Goal: Transaction & Acquisition: Purchase product/service

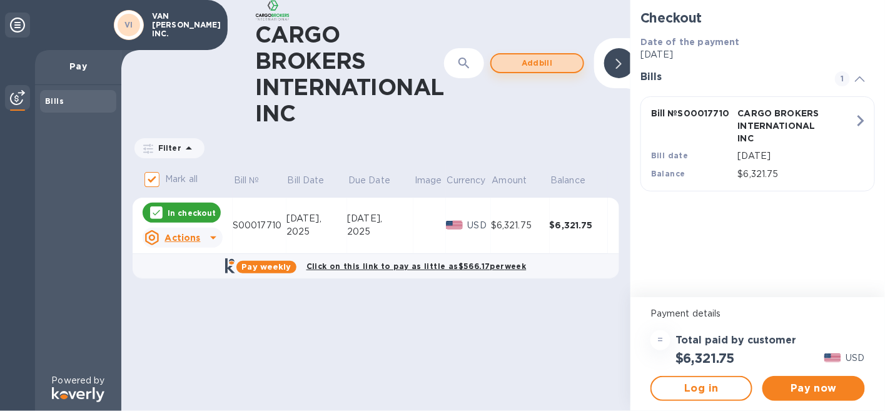
click at [526, 58] on span "Add bill" at bounding box center [536, 63] width 71 height 15
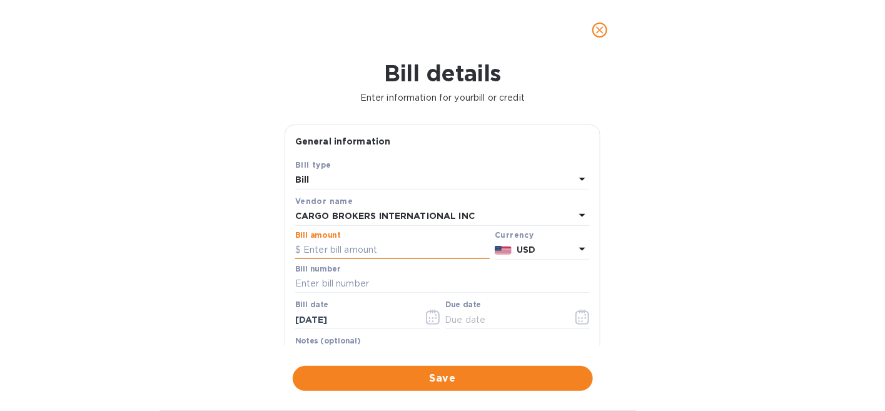
click at [363, 253] on input "text" at bounding box center [392, 250] width 194 height 19
type input "0"
type input "2,255.81"
type input "S00017710/A"
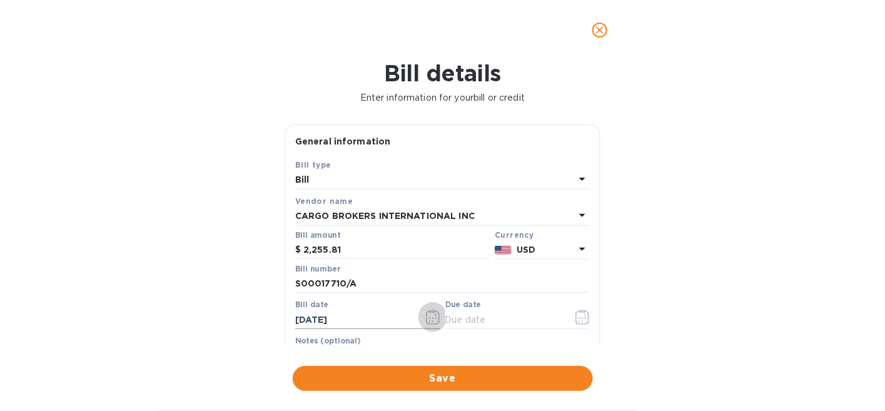
click at [423, 314] on button "button" at bounding box center [432, 317] width 29 height 30
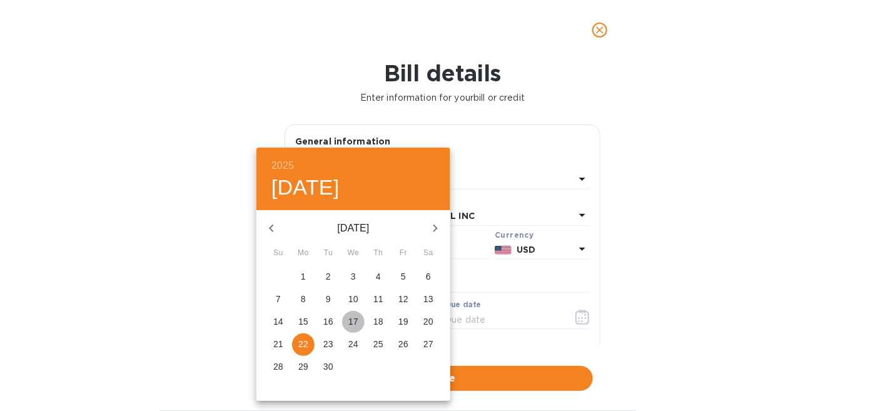
click at [353, 318] on p "17" at bounding box center [353, 321] width 10 height 13
type input "[DATE]"
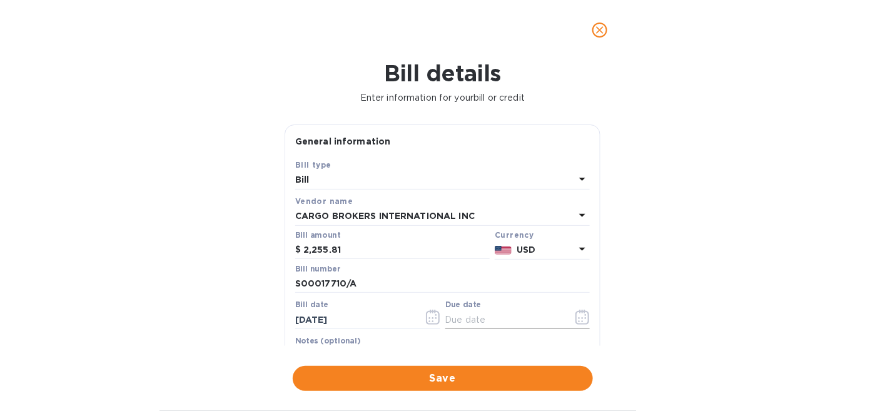
click at [472, 319] on input "text" at bounding box center [504, 319] width 118 height 19
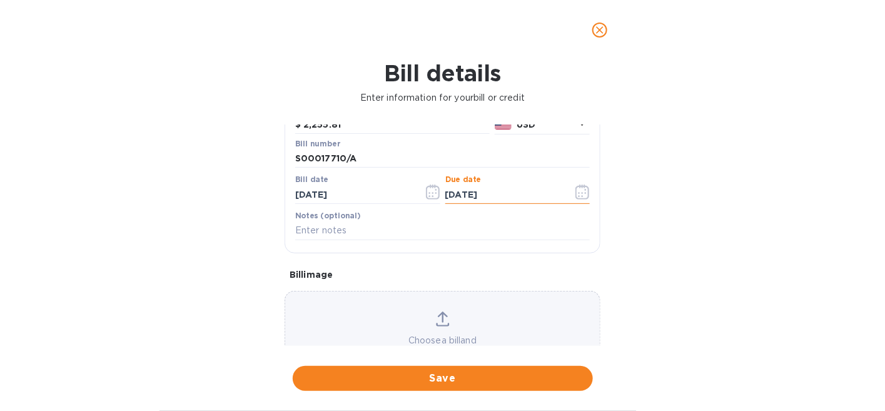
scroll to position [174, 0]
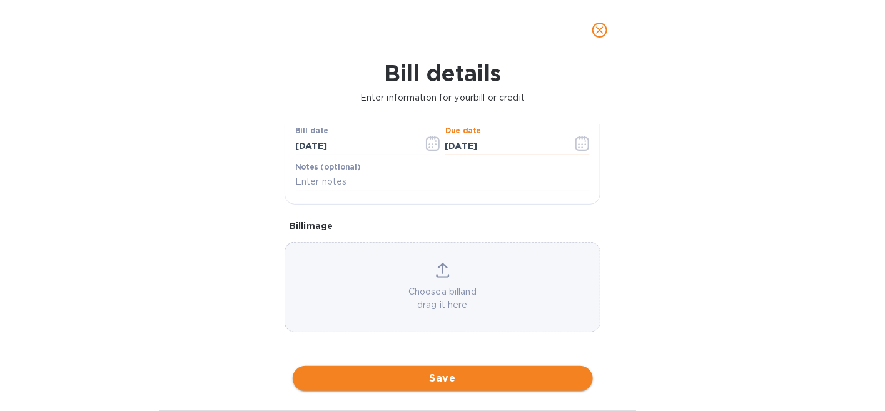
type input "[DATE]"
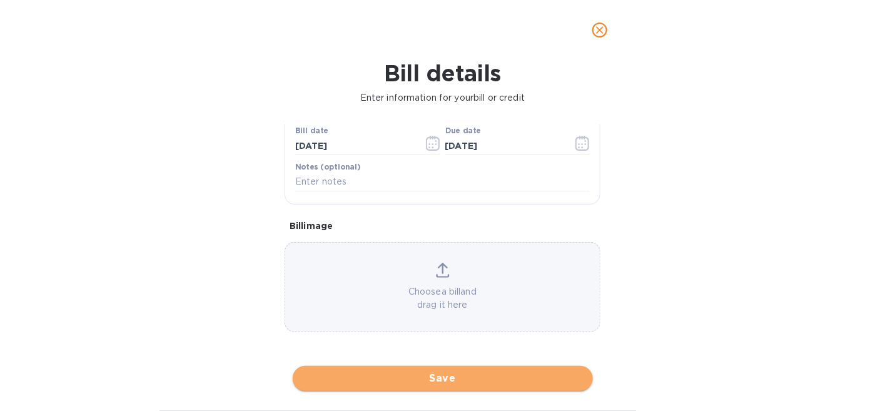
click at [434, 376] on span "Save" at bounding box center [443, 378] width 280 height 15
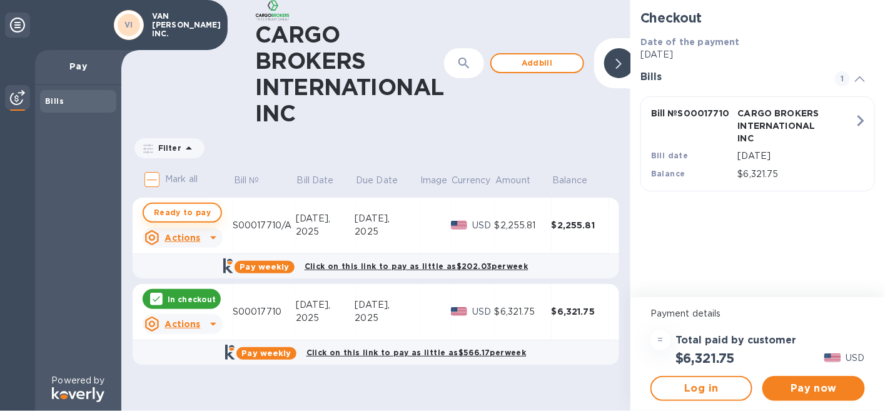
click at [168, 210] on span "Ready to pay" at bounding box center [182, 212] width 57 height 15
checkbox input "true"
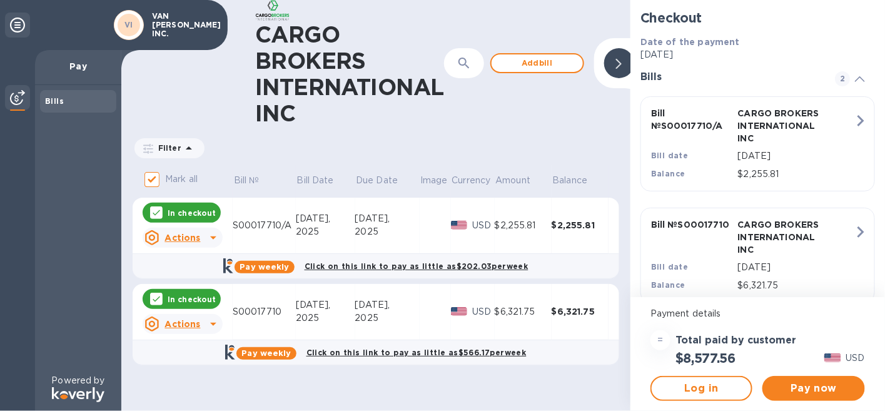
click at [368, 313] on div "2025" at bounding box center [387, 317] width 64 height 13
click at [194, 323] on u "Actions" at bounding box center [182, 324] width 36 height 10
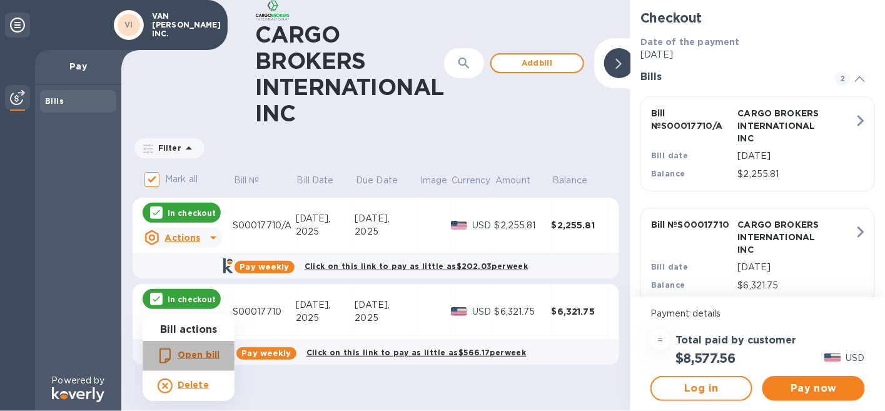
click at [194, 352] on b "Open bill" at bounding box center [199, 354] width 42 height 10
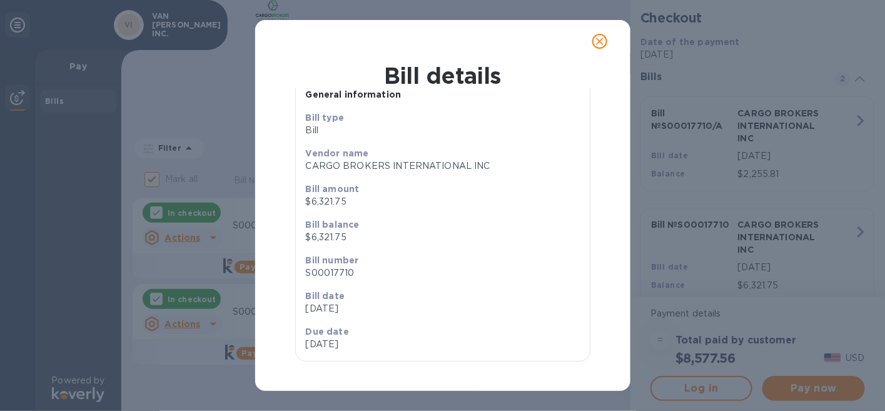
scroll to position [0, 0]
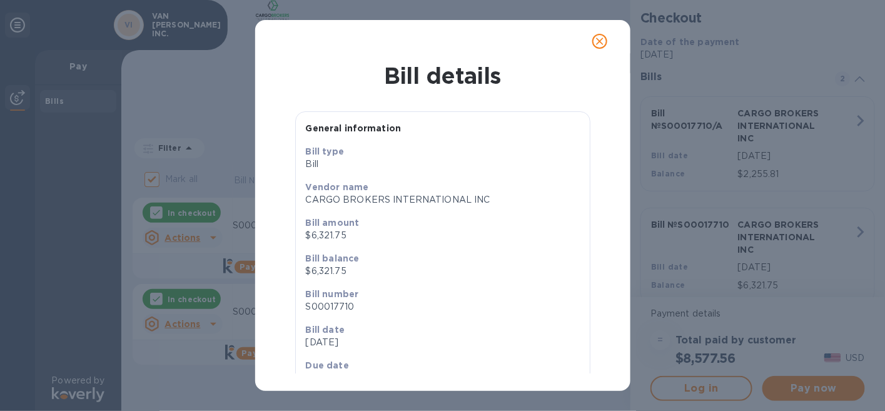
click at [599, 40] on icon "close" at bounding box center [600, 42] width 8 height 8
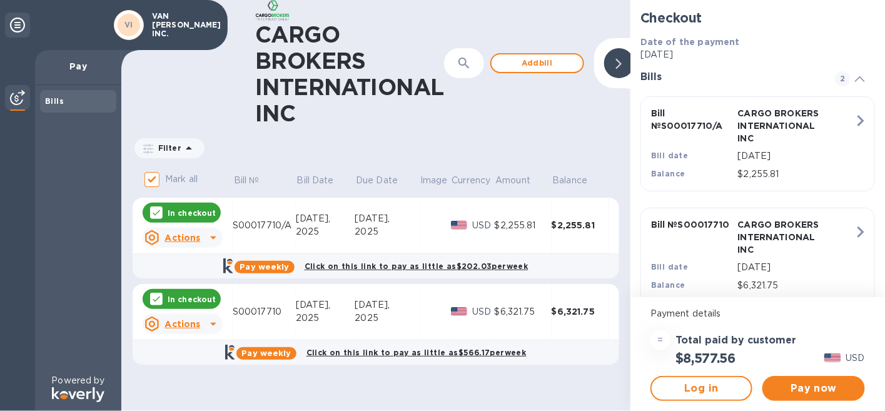
click at [186, 322] on u "Actions" at bounding box center [182, 324] width 36 height 10
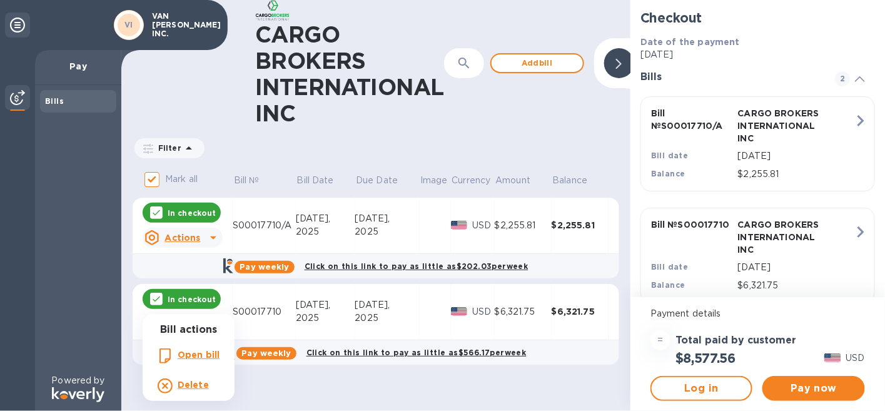
click at [185, 383] on b "Delete" at bounding box center [193, 384] width 31 height 10
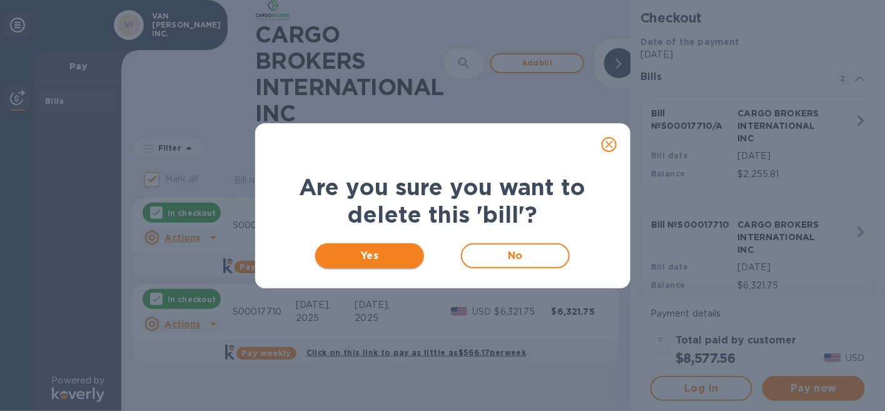
click at [365, 256] on span "Yes" at bounding box center [369, 255] width 89 height 15
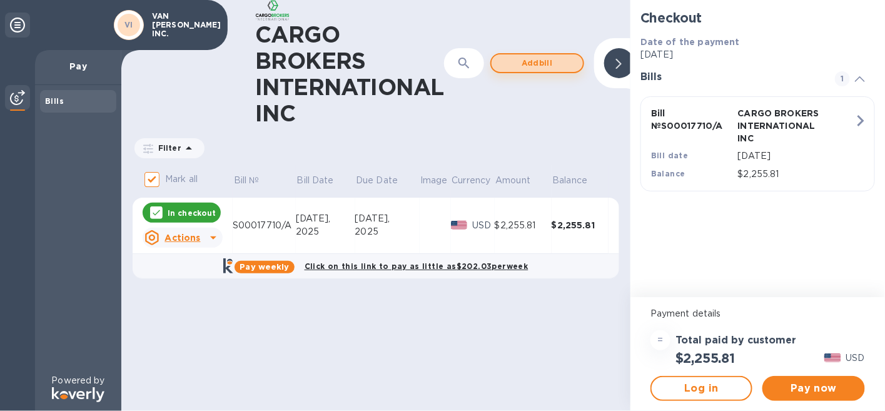
click at [520, 63] on span "Add bill" at bounding box center [536, 63] width 71 height 15
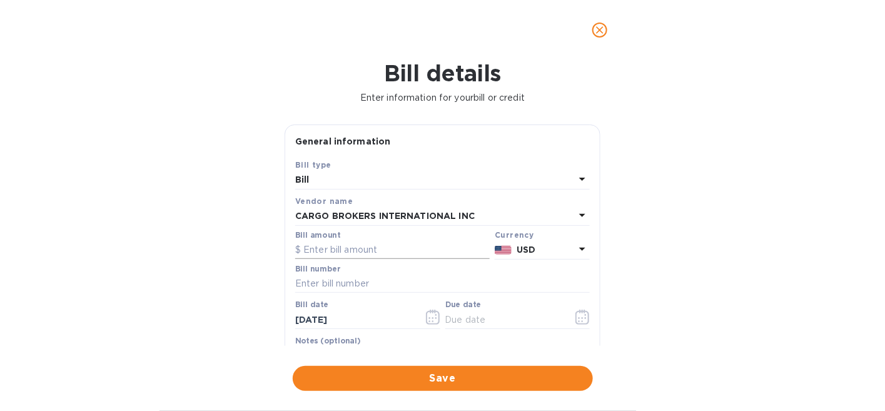
click at [378, 254] on input "text" at bounding box center [392, 250] width 194 height 19
type input "6,321.75"
click at [349, 284] on input "text" at bounding box center [442, 283] width 294 height 19
type input "S00017710"
type input "[DATE]"
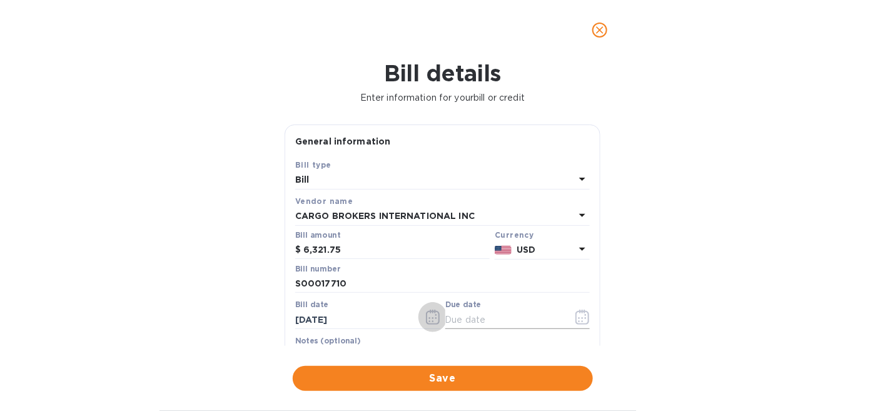
click at [476, 322] on input "text" at bounding box center [504, 319] width 118 height 19
click at [465, 316] on input "[DATE]" at bounding box center [504, 319] width 118 height 19
type input "[DATE]"
click at [346, 314] on input "[DATE]" at bounding box center [354, 319] width 118 height 19
drag, startPoint x: 321, startPoint y: 319, endPoint x: 313, endPoint y: 319, distance: 8.2
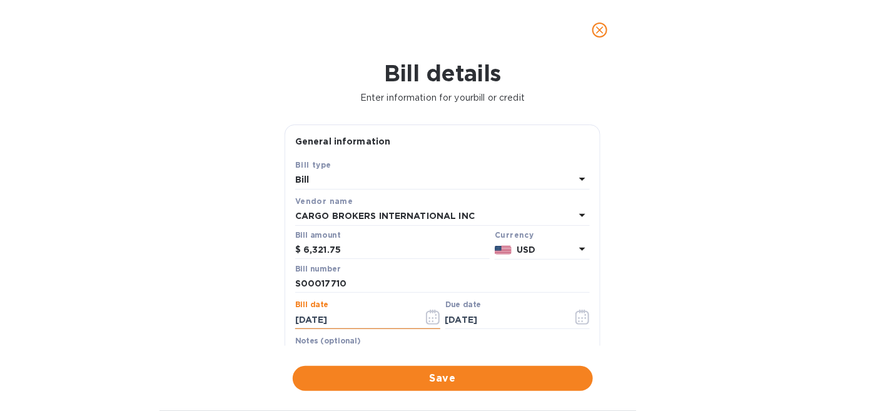
click at [313, 319] on input "[DATE]" at bounding box center [354, 319] width 118 height 19
type input "[DATE]"
drag, startPoint x: 467, startPoint y: 320, endPoint x: 459, endPoint y: 320, distance: 8.1
click at [459, 320] on input "[DATE]" at bounding box center [504, 319] width 118 height 19
type input "[DATE]"
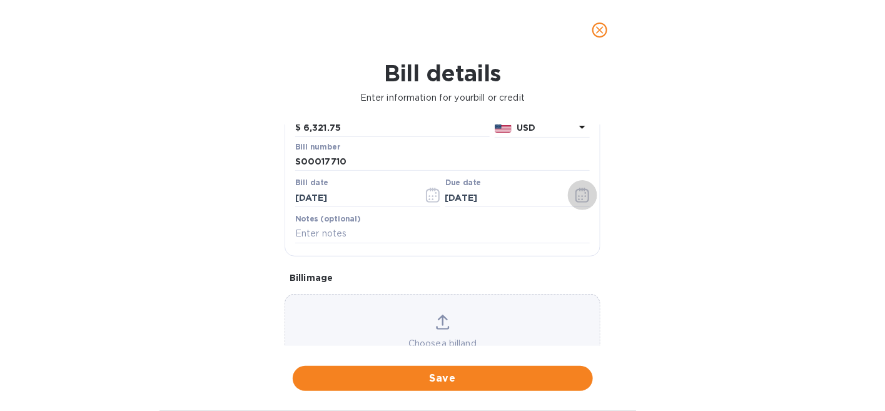
scroll to position [125, 0]
click at [414, 379] on span "Save" at bounding box center [443, 378] width 280 height 15
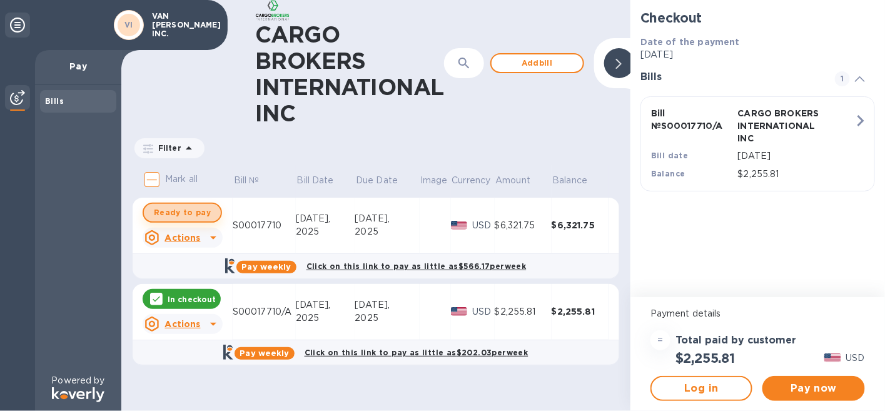
click at [183, 215] on span "Ready to pay" at bounding box center [182, 212] width 57 height 15
checkbox input "true"
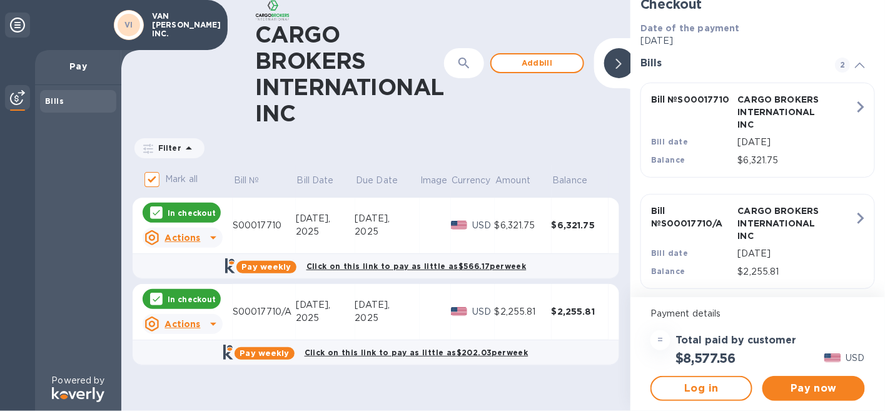
scroll to position [0, 0]
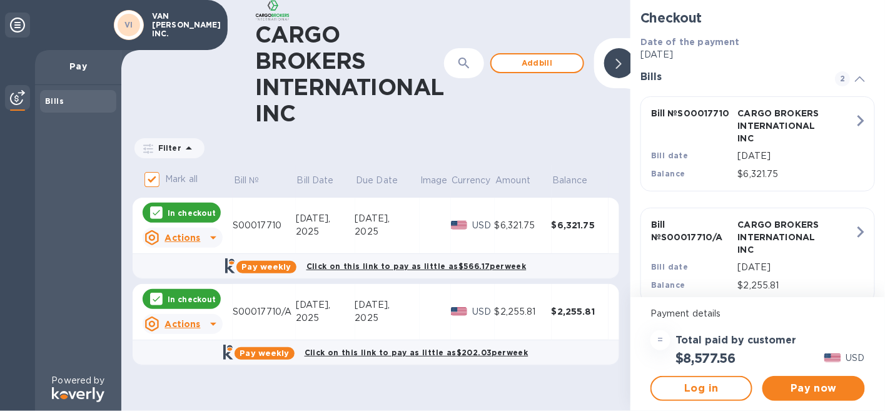
click at [674, 43] on b "Date of the payment" at bounding box center [689, 42] width 99 height 10
click at [813, 385] on span "Pay now" at bounding box center [813, 388] width 82 height 15
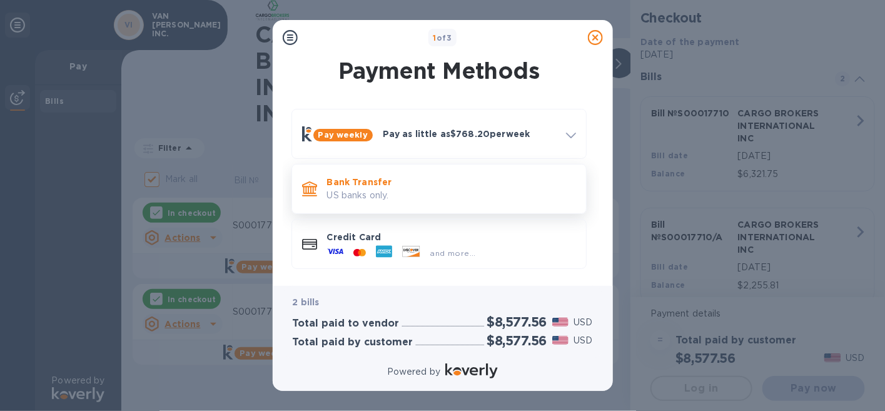
click at [424, 197] on p "US banks only." at bounding box center [451, 195] width 249 height 13
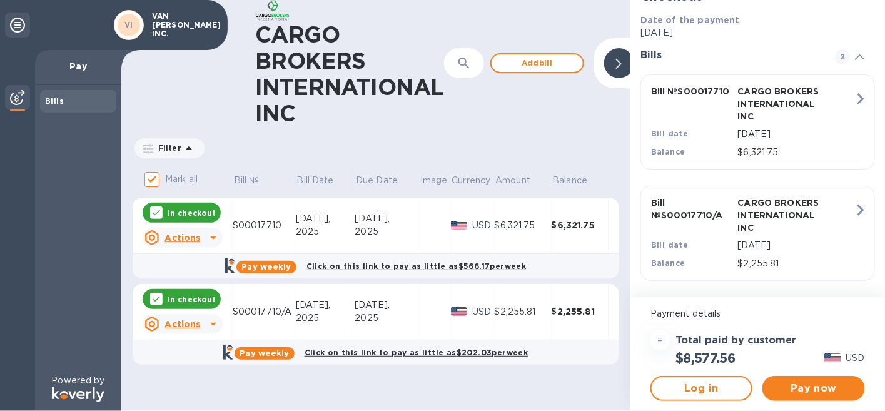
scroll to position [46, 0]
click at [806, 389] on span "Pay now" at bounding box center [813, 388] width 82 height 15
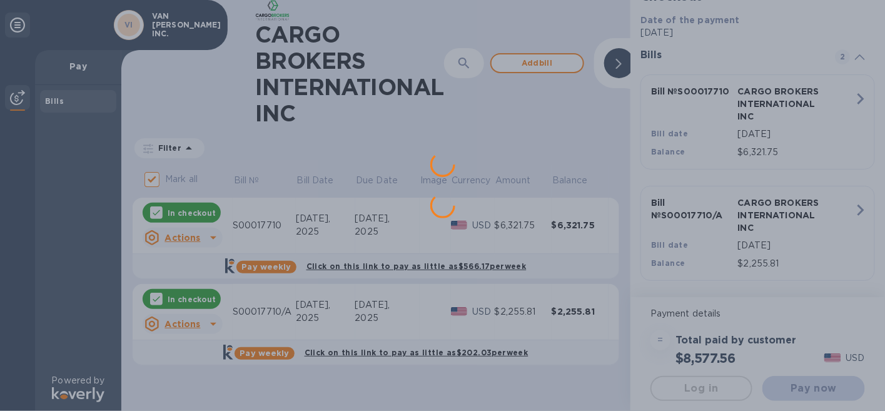
scroll to position [0, 0]
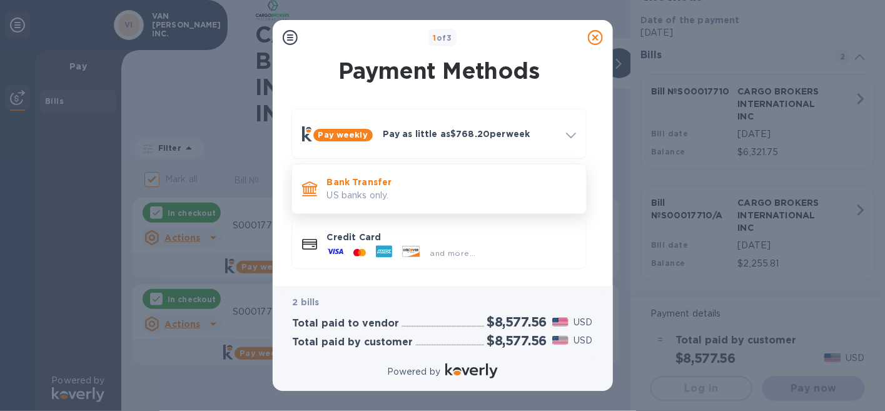
click at [341, 183] on p "Bank Transfer" at bounding box center [451, 182] width 249 height 13
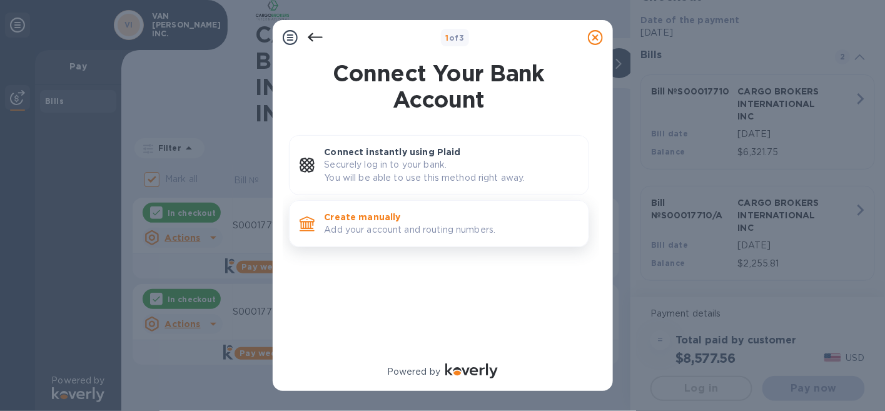
click at [330, 222] on p "Create manually" at bounding box center [451, 217] width 254 height 13
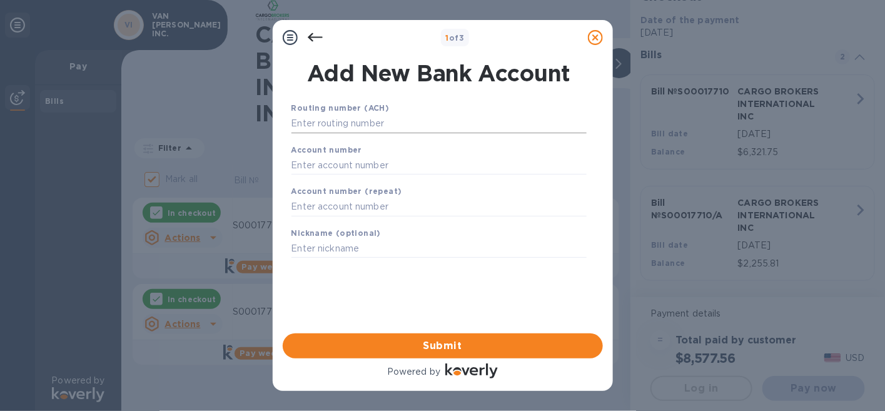
click at [323, 126] on input "text" at bounding box center [438, 123] width 295 height 19
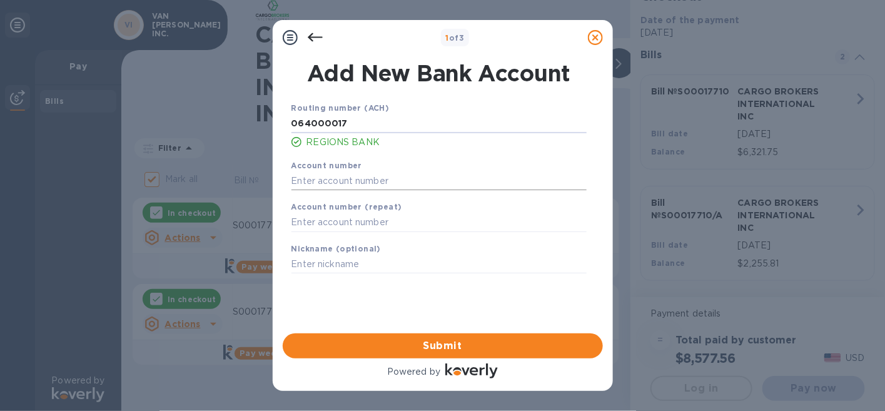
type input "064000017"
click at [319, 179] on input "text" at bounding box center [438, 180] width 295 height 19
type input "0155333303"
click at [431, 345] on span "Submit" at bounding box center [443, 345] width 300 height 15
